Goal: Task Accomplishment & Management: Manage account settings

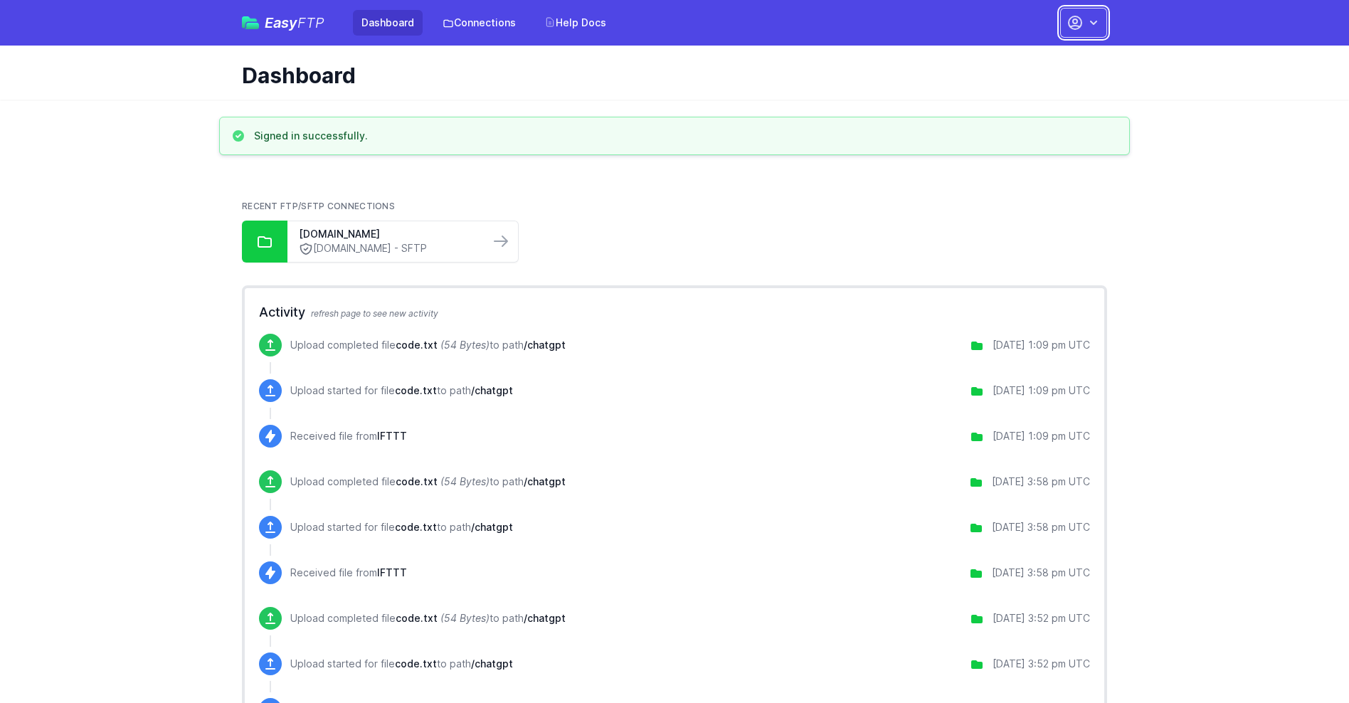
click at [1084, 23] on button "button" at bounding box center [1083, 23] width 47 height 30
click at [1039, 59] on link "Account Settings" at bounding box center [1039, 59] width 137 height 26
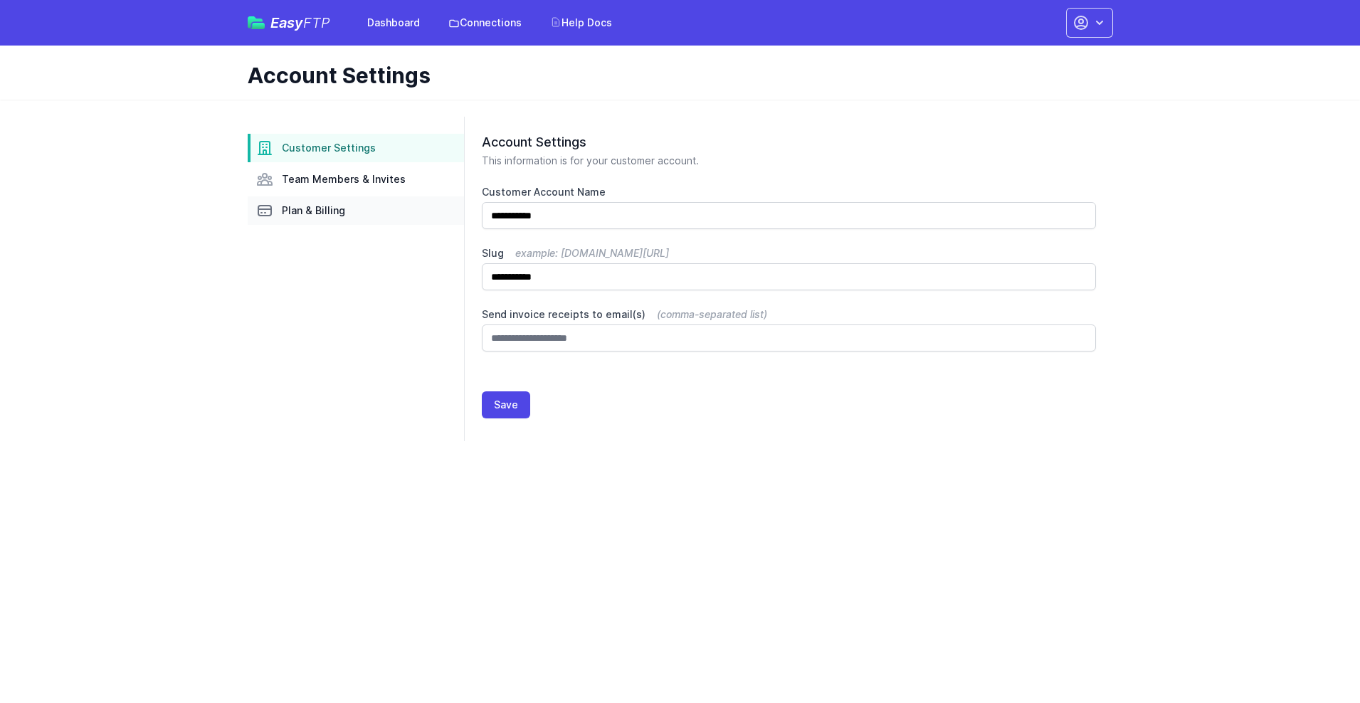
click at [356, 211] on link "Plan & Billing" at bounding box center [356, 210] width 216 height 28
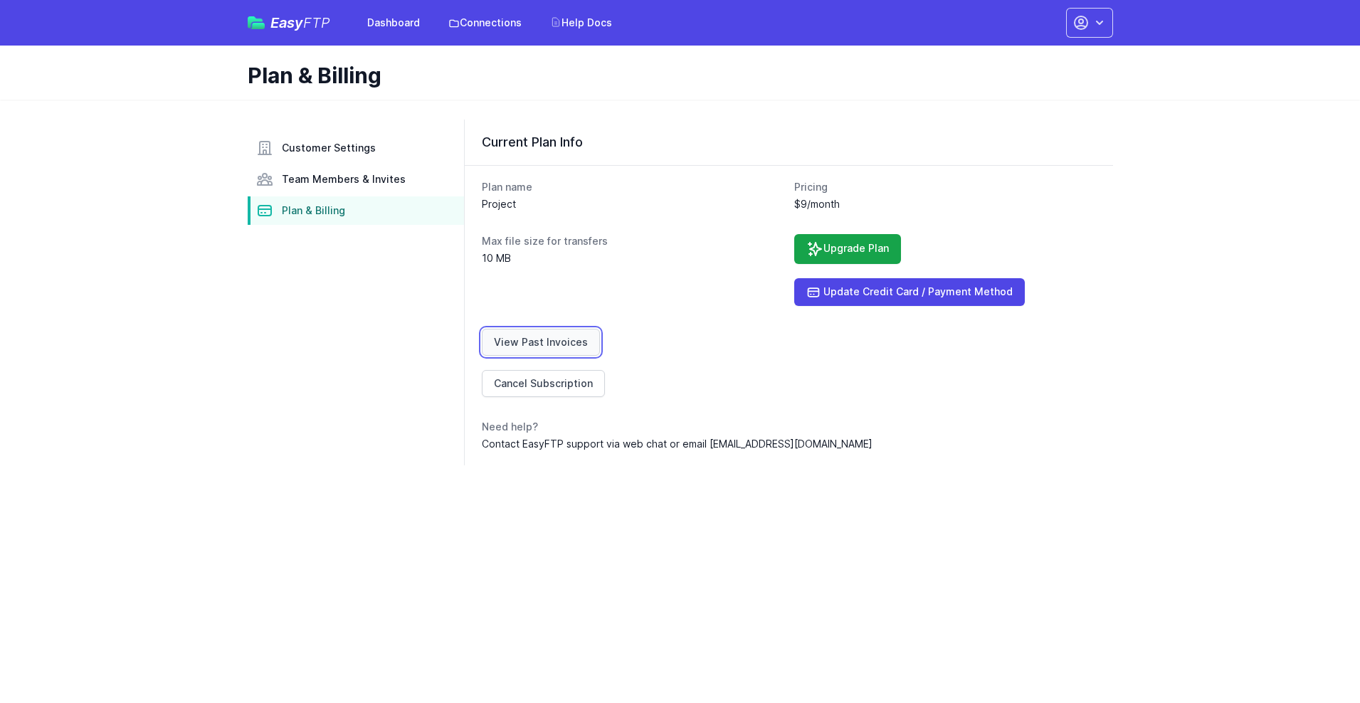
click at [538, 342] on link "View Past Invoices" at bounding box center [541, 342] width 118 height 27
